Goal: Transaction & Acquisition: Download file/media

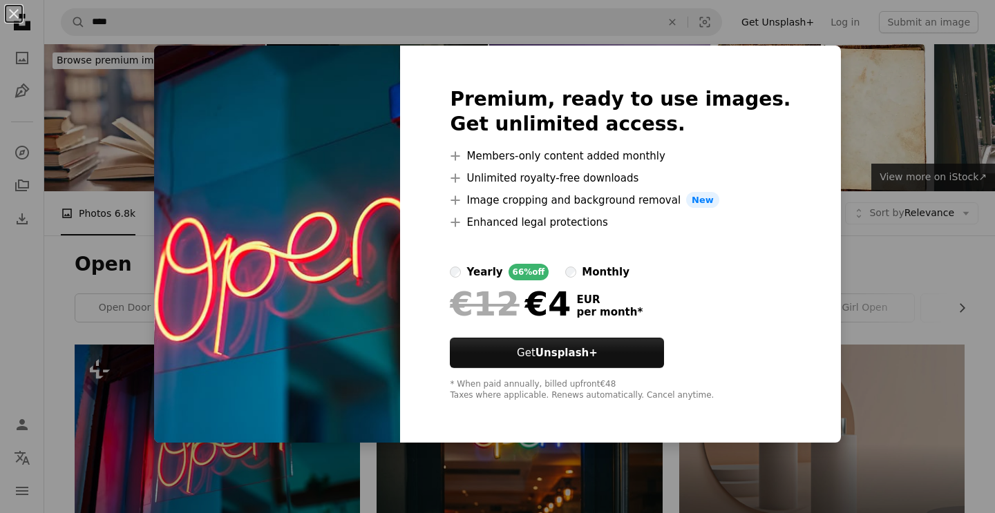
scroll to position [200, 0]
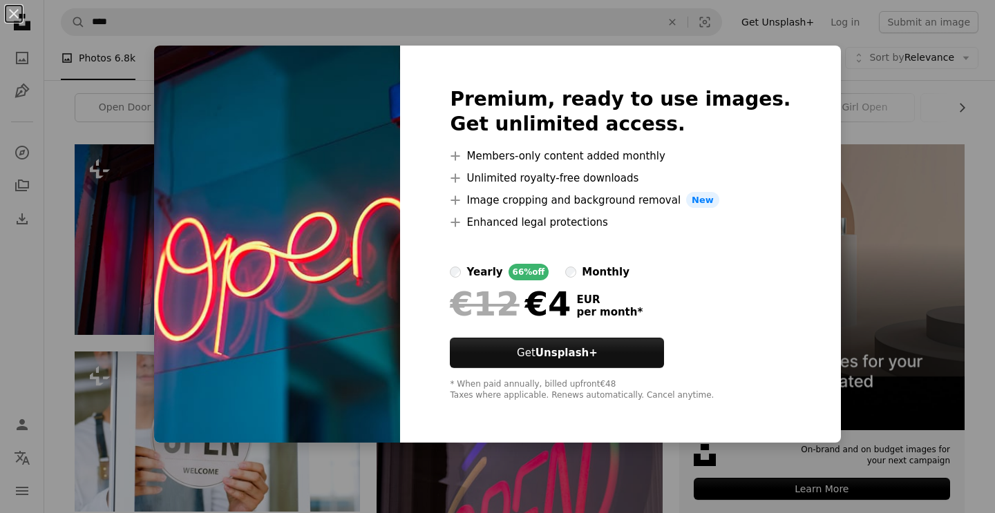
click at [868, 155] on div "An X shape Premium, ready to use images. Get unlimited access. A plus sign Memb…" at bounding box center [497, 256] width 995 height 513
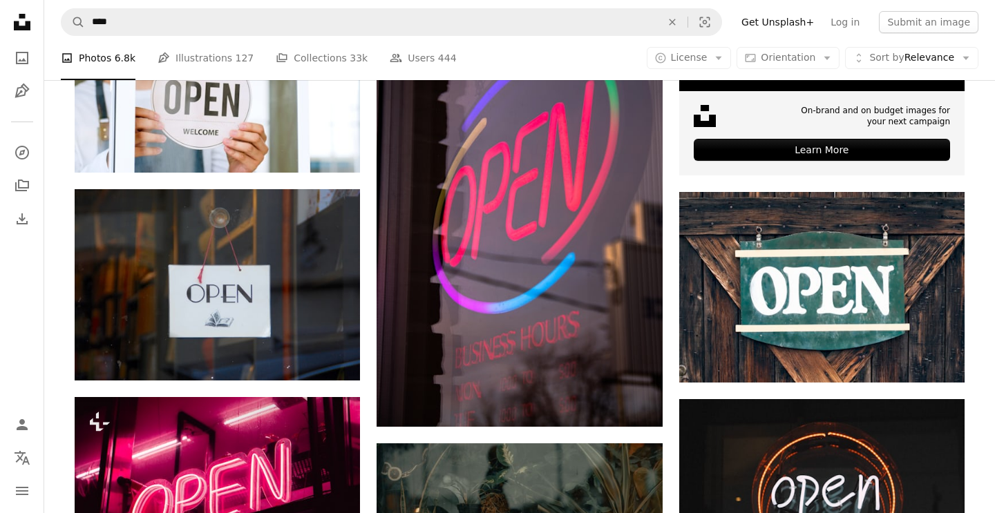
scroll to position [544, 0]
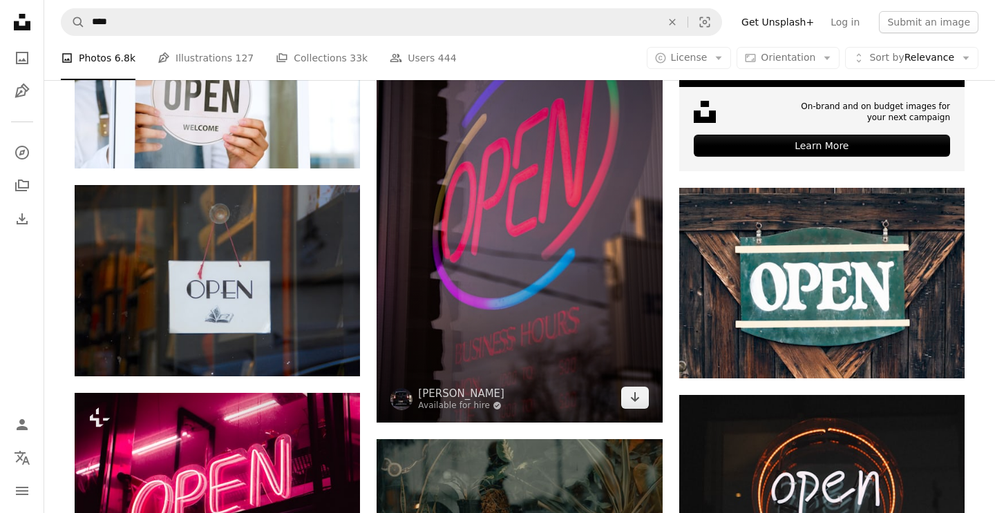
click at [605, 227] on img at bounding box center [519, 208] width 285 height 428
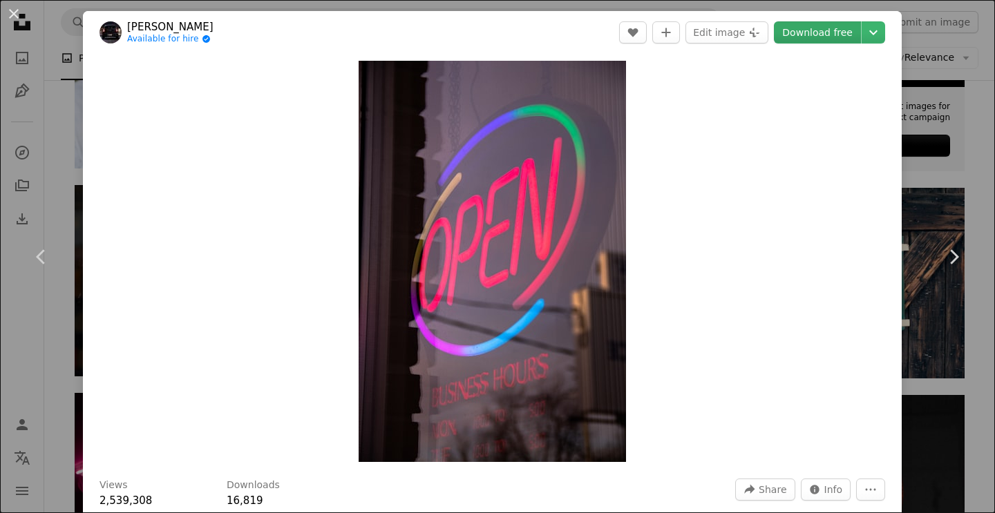
click at [825, 37] on link "Download free" at bounding box center [817, 32] width 87 height 22
